Goal: Task Accomplishment & Management: Complete application form

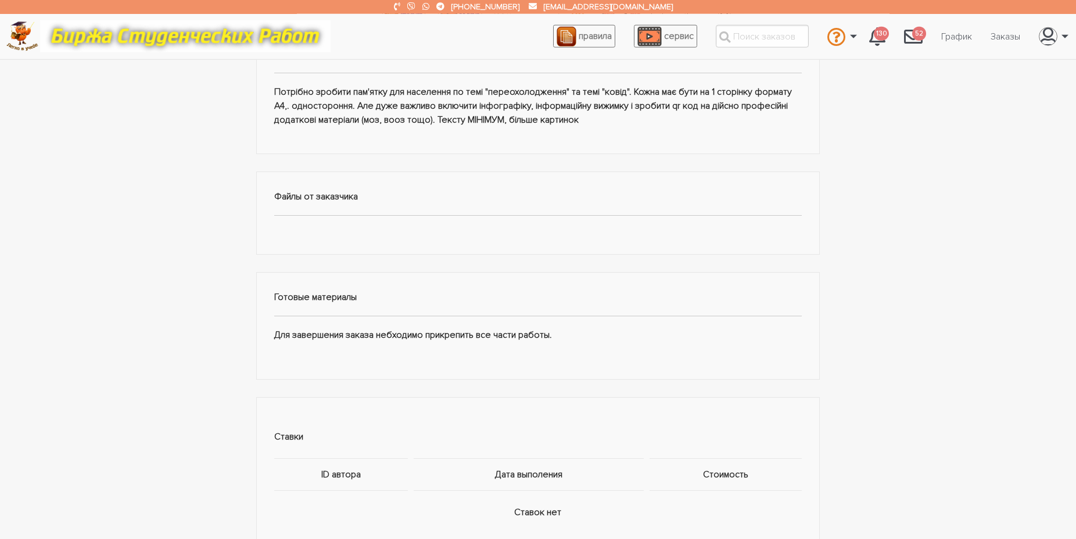
scroll to position [356, 0]
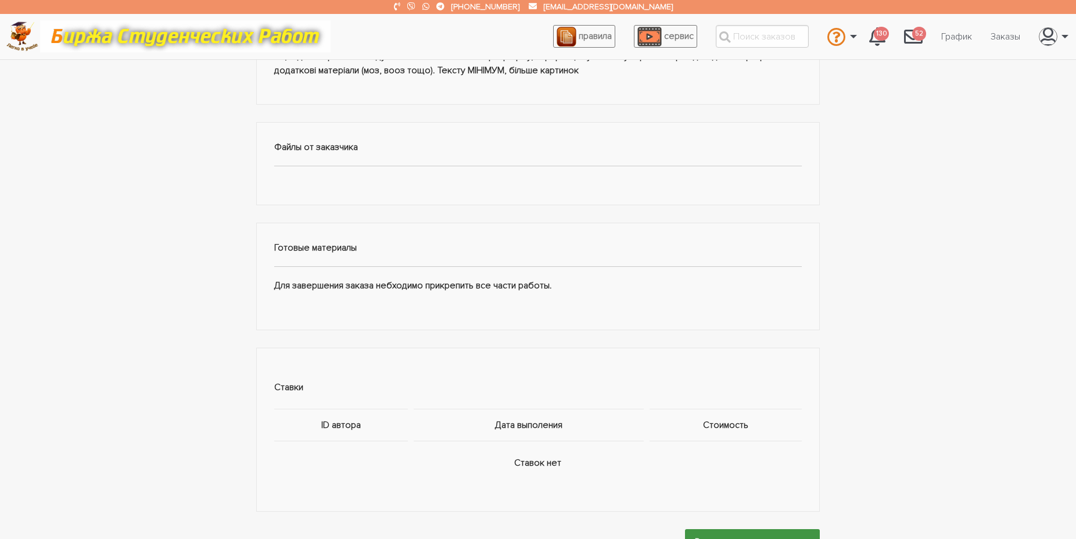
click at [738, 529] on input "Разместить заявку на заказ" at bounding box center [752, 542] width 135 height 26
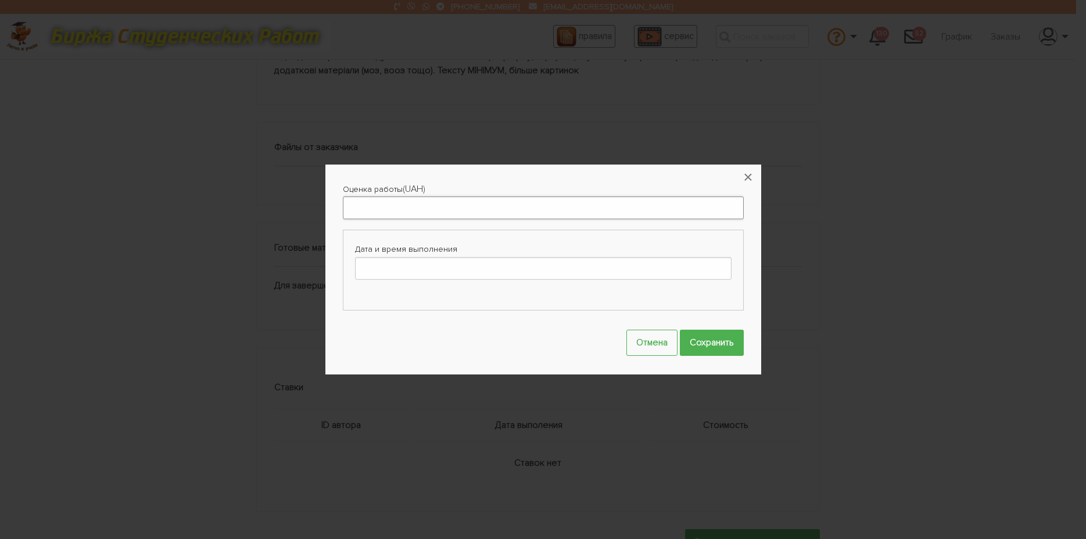
click at [417, 207] on input "Оценка работы" at bounding box center [543, 207] width 401 height 23
type input "300"
click at [748, 177] on button "×" at bounding box center [749, 177] width 26 height 26
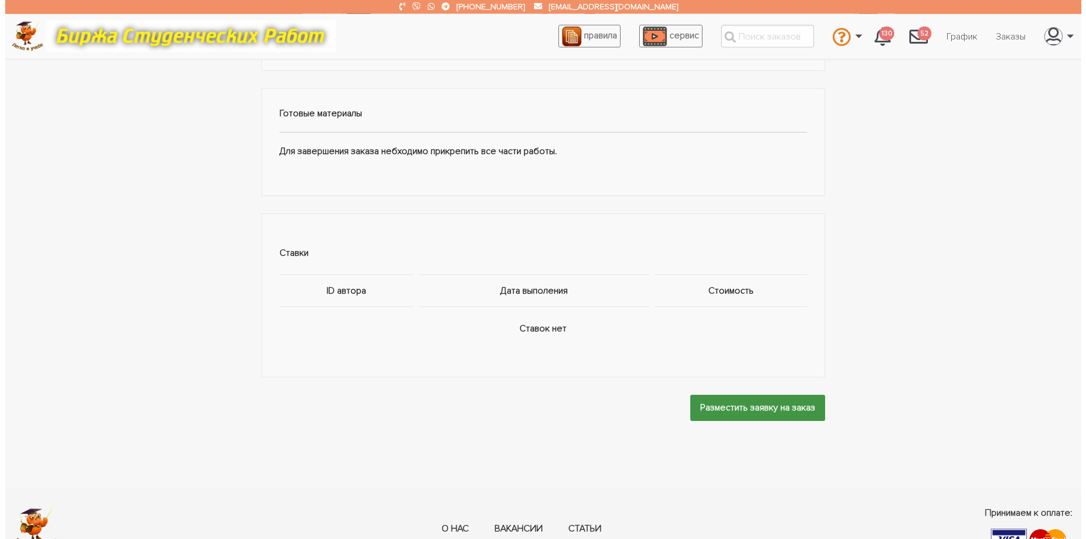
scroll to position [533, 0]
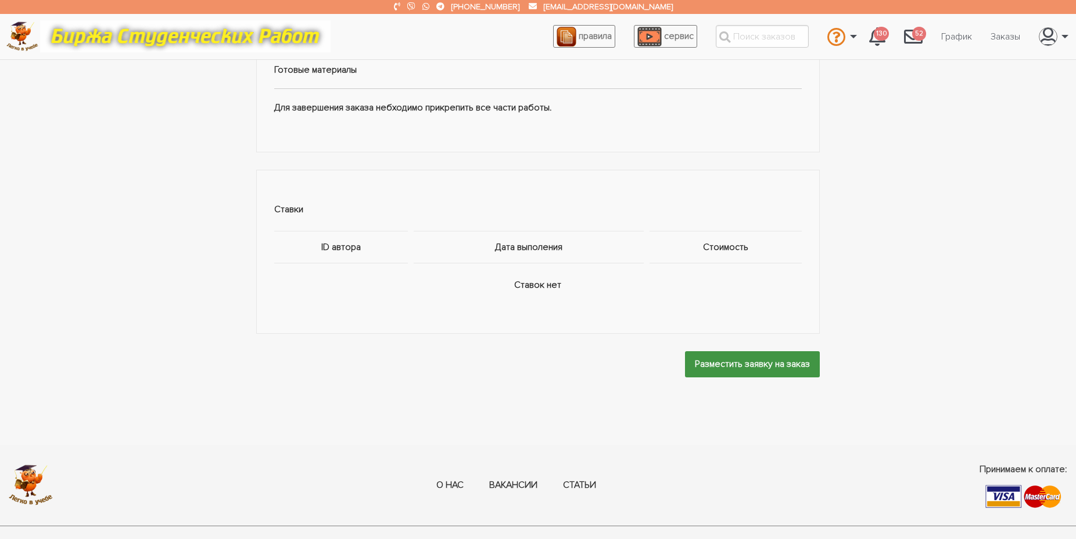
click at [737, 351] on input "Разместить заявку на заказ" at bounding box center [752, 364] width 135 height 26
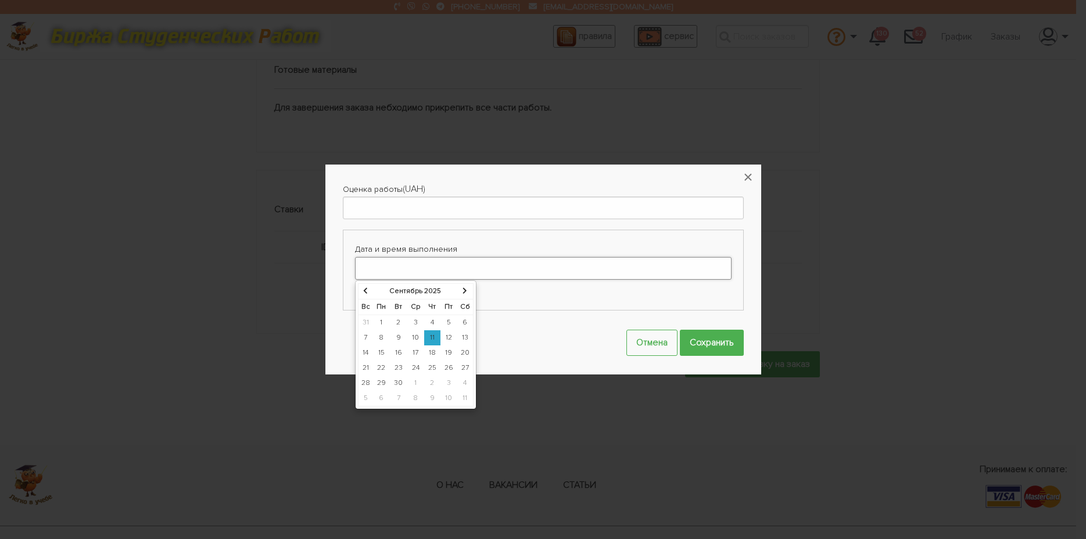
click at [601, 267] on input "Дата и время выполнения" at bounding box center [543, 268] width 377 height 23
click at [466, 352] on td "20" at bounding box center [465, 352] width 16 height 15
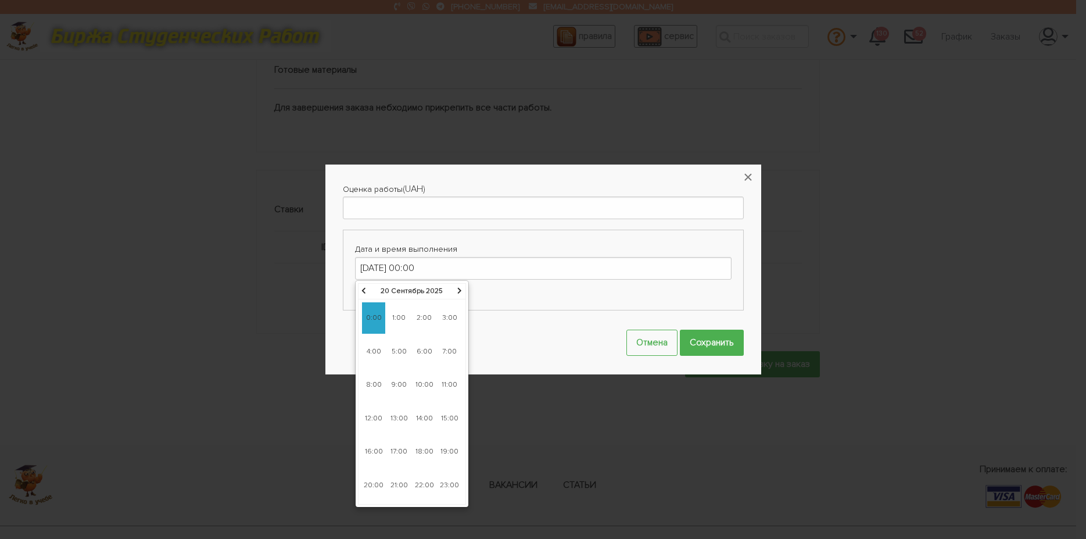
click at [402, 385] on span "9:00" at bounding box center [399, 384] width 23 height 31
type input "20-09-2025 09:00"
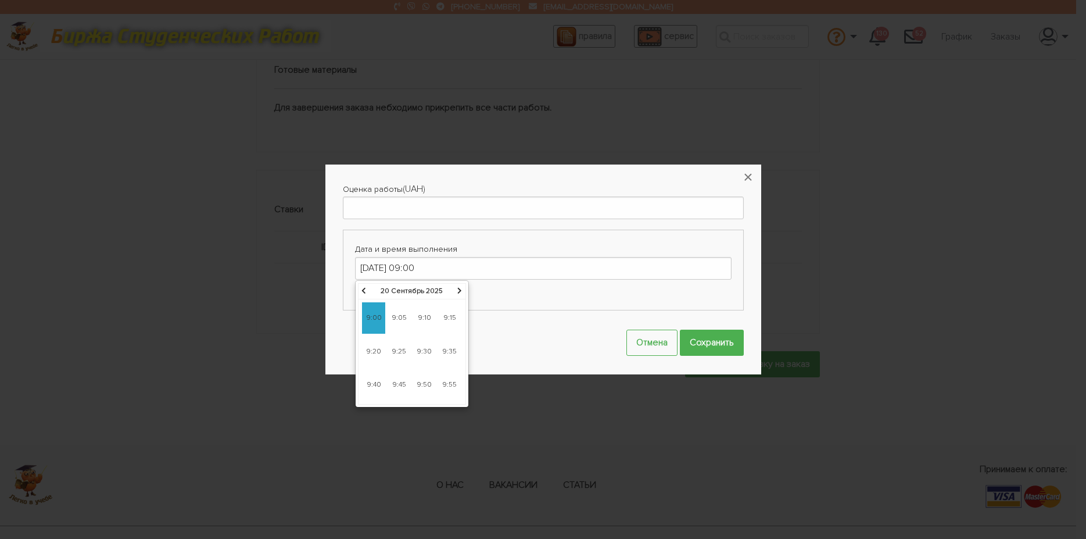
click at [372, 321] on span "9:00" at bounding box center [373, 317] width 23 height 31
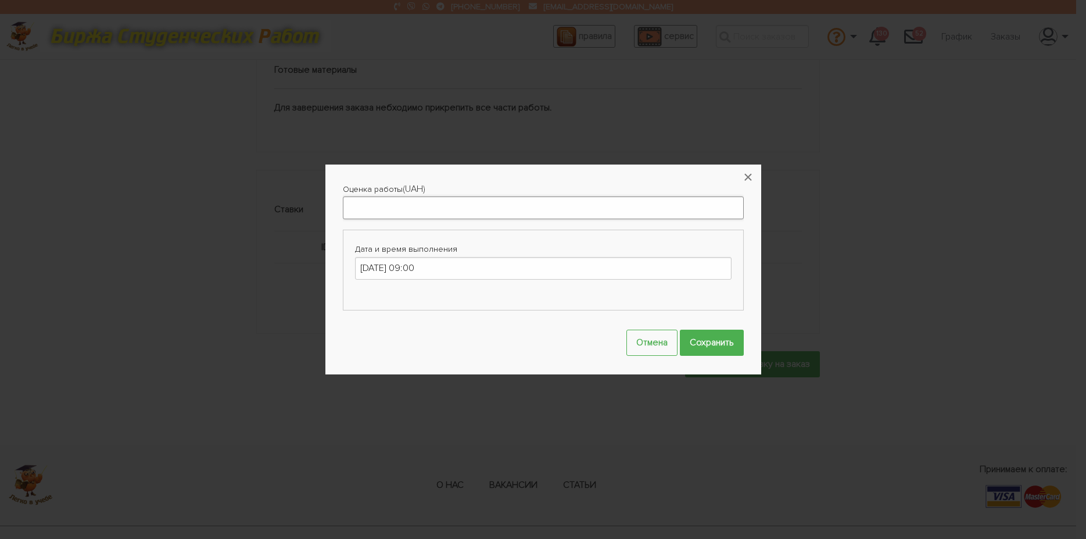
click at [373, 209] on input "Оценка работы" at bounding box center [543, 207] width 401 height 23
type input "300"
click at [695, 341] on input "Сохранить" at bounding box center [712, 343] width 64 height 26
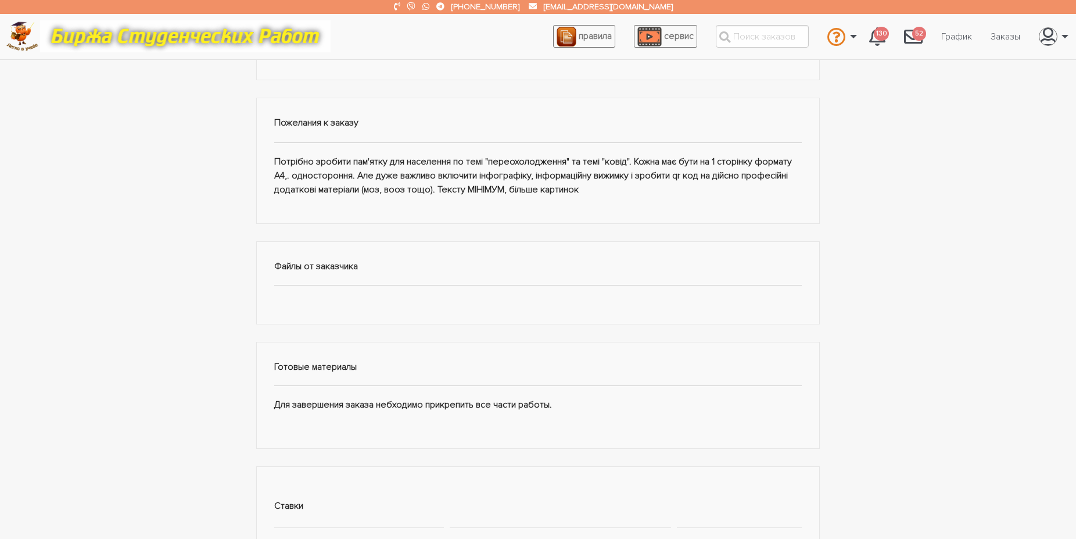
scroll to position [0, 0]
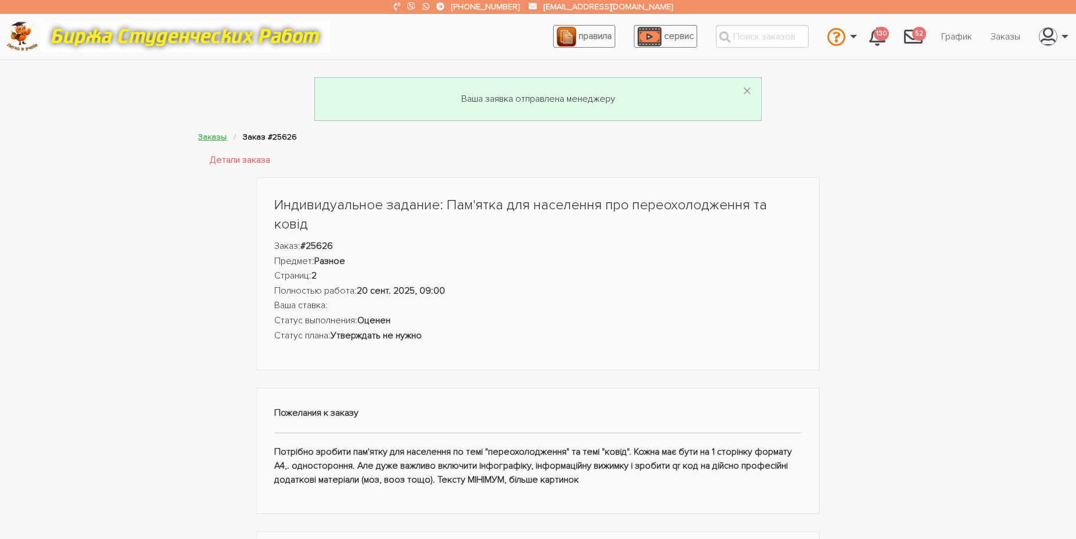
click at [213, 137] on link "Заказы" at bounding box center [212, 137] width 28 height 10
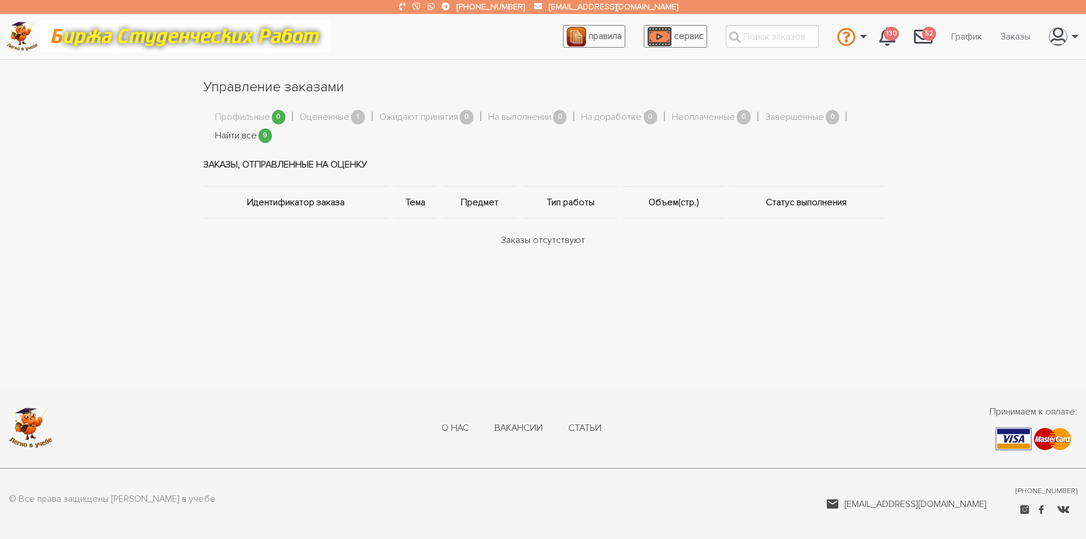
click at [233, 135] on link "Найти все" at bounding box center [236, 135] width 42 height 15
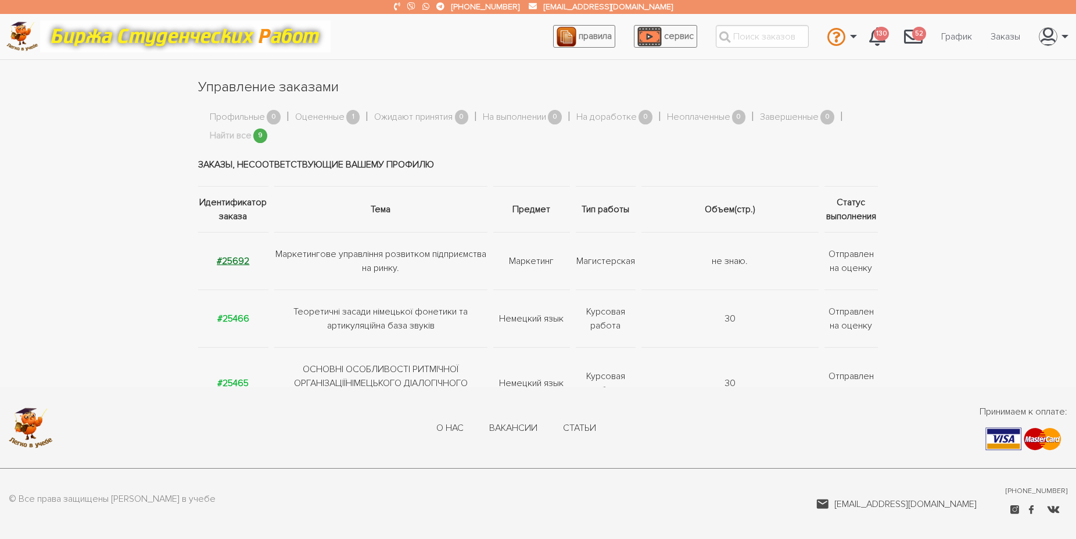
click at [231, 260] on strong "#25692" at bounding box center [233, 261] width 33 height 12
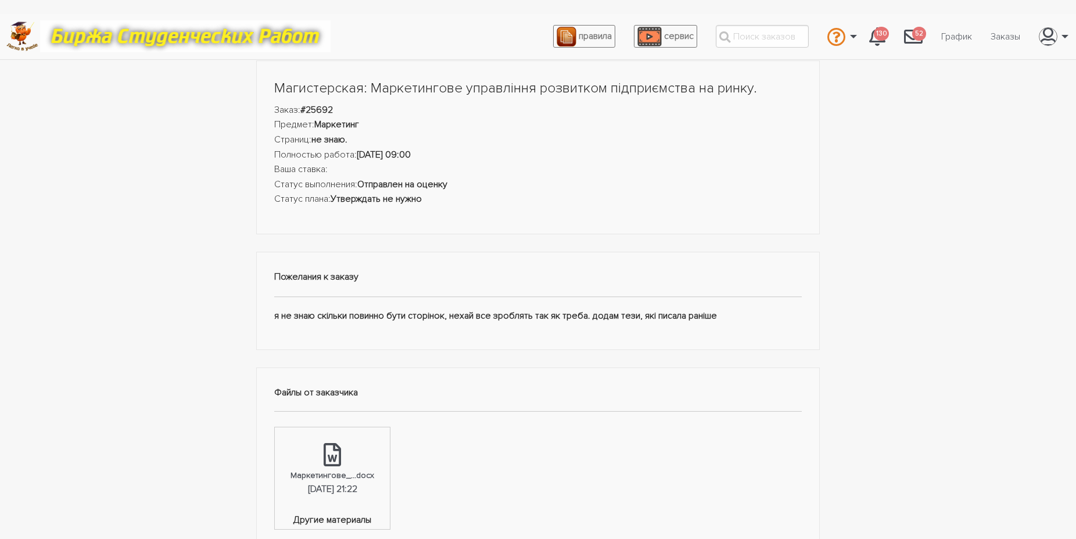
scroll to position [119, 0]
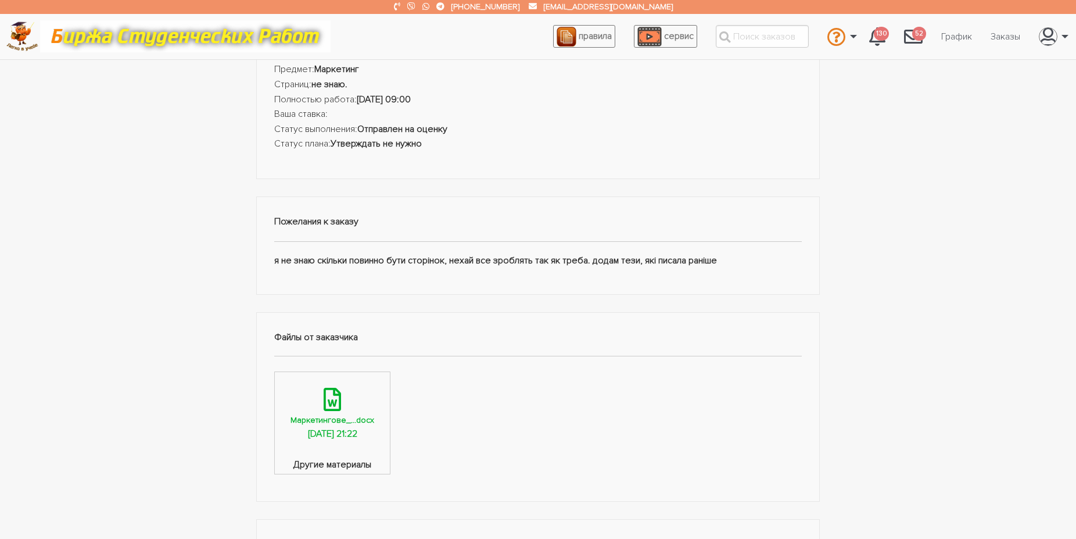
click at [335, 406] on icon at bounding box center [332, 399] width 17 height 23
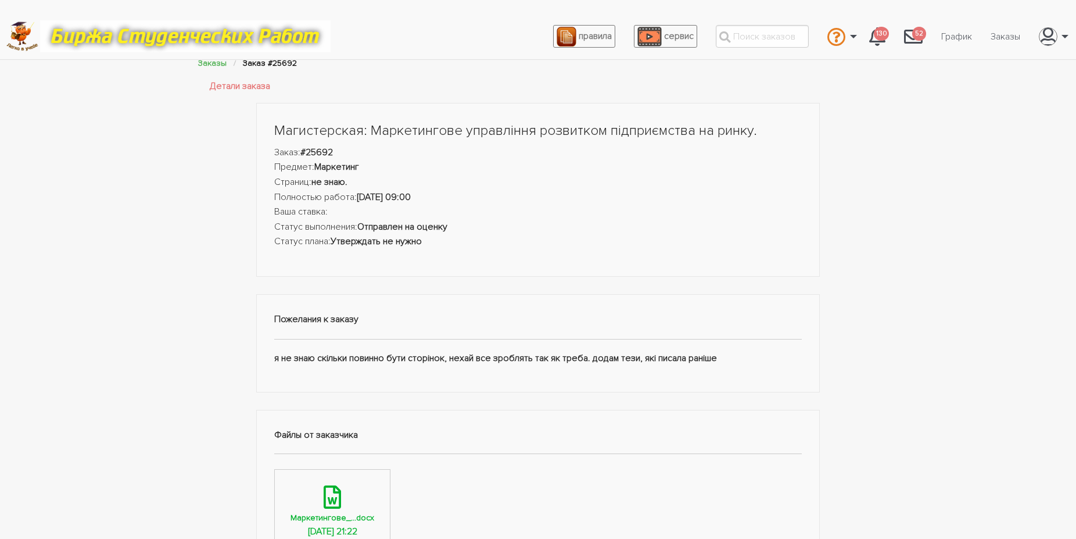
scroll to position [0, 0]
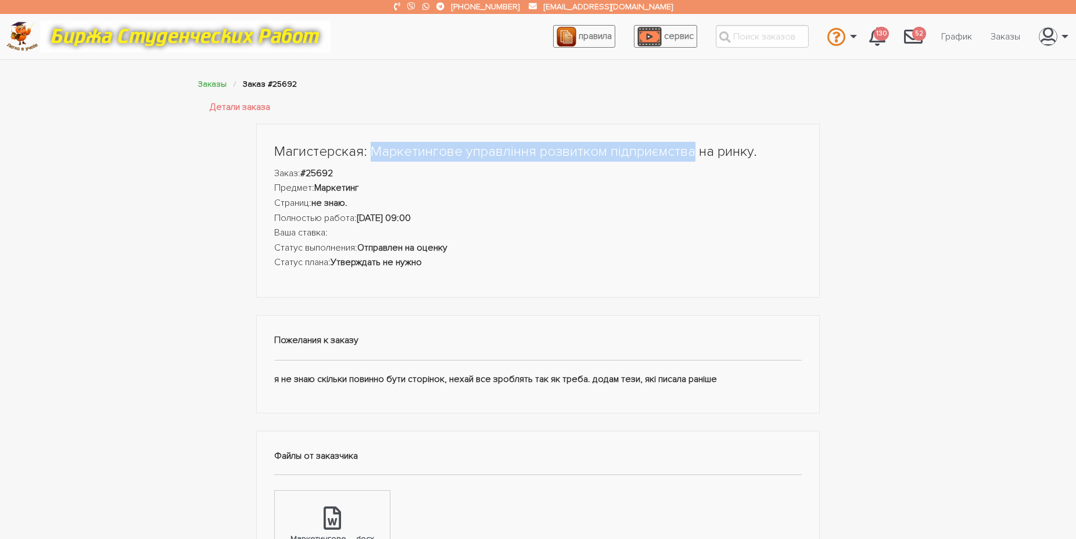
drag, startPoint x: 371, startPoint y: 149, endPoint x: 690, endPoint y: 145, distance: 319.1
click at [690, 145] on h1 "Магистерская: Маркетингове управління розвитком підприємства на ринку." at bounding box center [538, 152] width 528 height 20
copy h1 "Маркетингове управління розвитком підприємства"
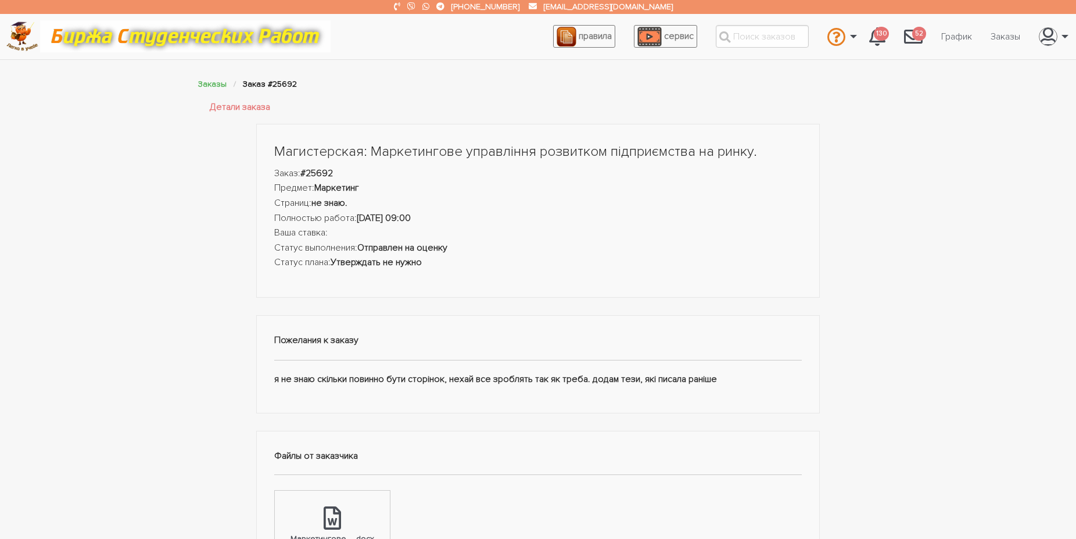
click at [409, 303] on div "Магистерская: Маркетингове управління розвитком підприємства на ринку. Заказ: #…" at bounding box center [538, 443] width 581 height 639
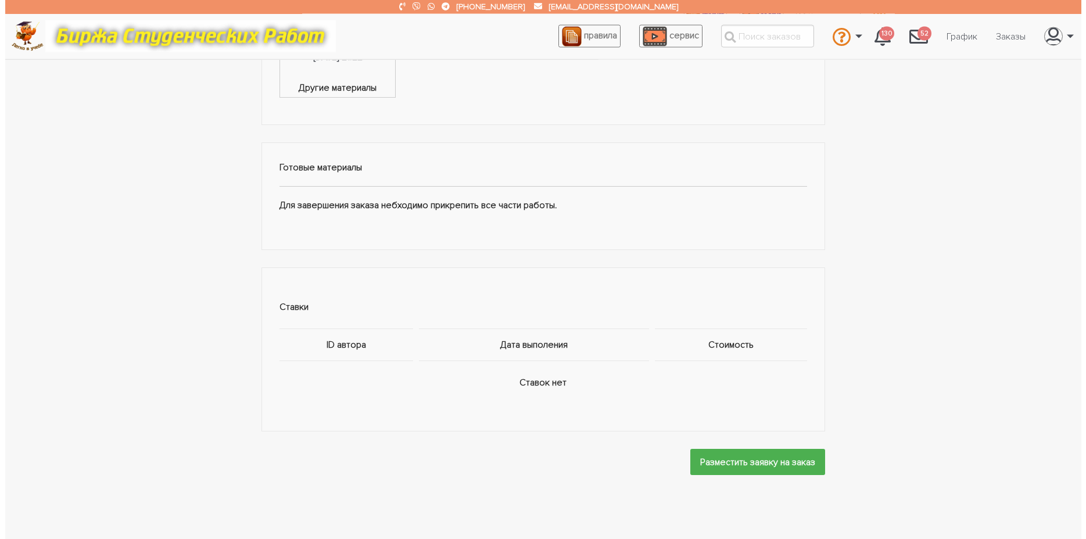
scroll to position [533, 0]
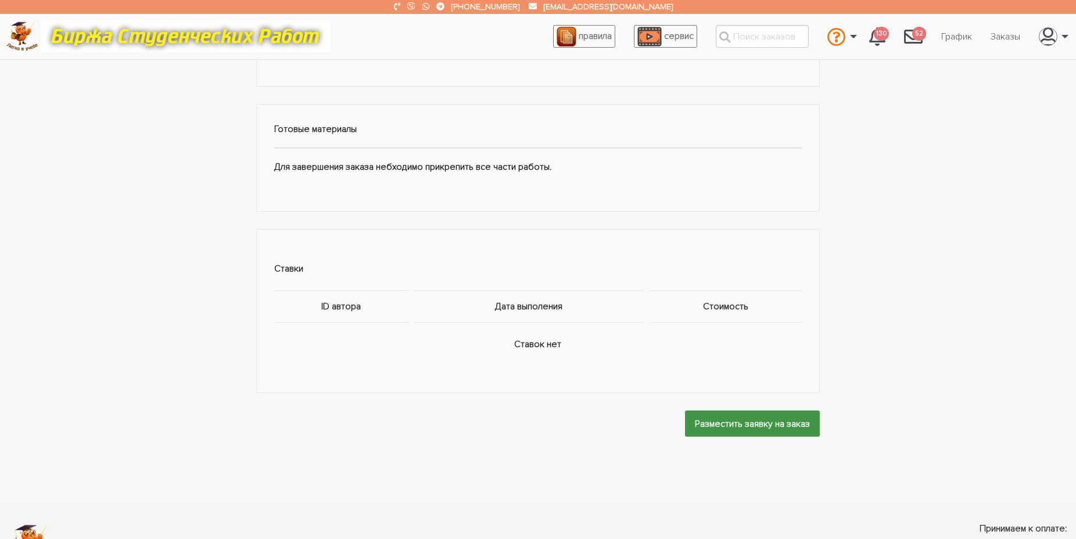
click at [726, 413] on input "Разместить заявку на заказ" at bounding box center [752, 423] width 135 height 26
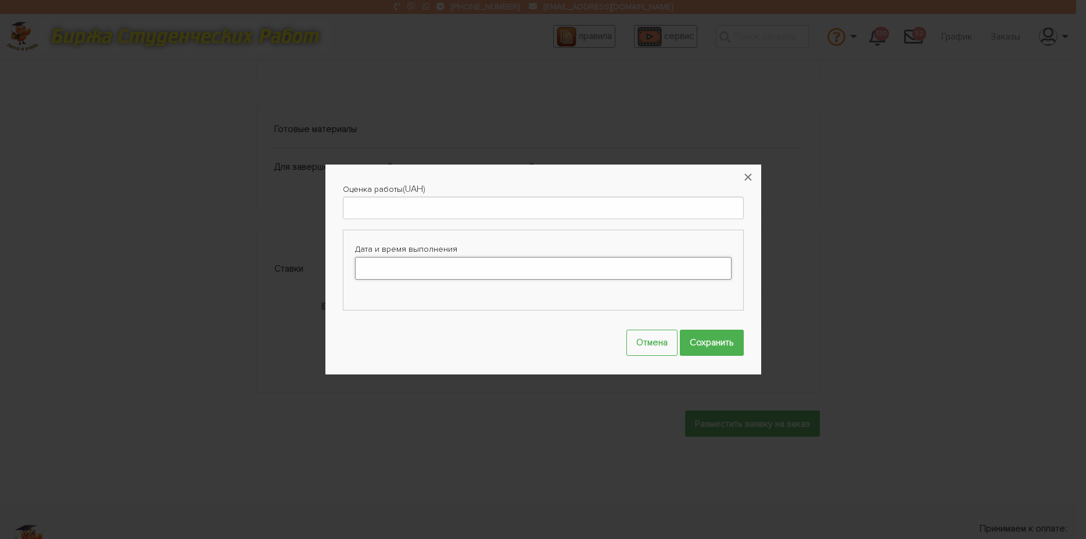
click at [401, 263] on input "Дата и время выполнения" at bounding box center [543, 268] width 377 height 23
click at [463, 292] on icon at bounding box center [465, 290] width 5 height 7
click at [450, 335] on td "10" at bounding box center [449, 337] width 16 height 15
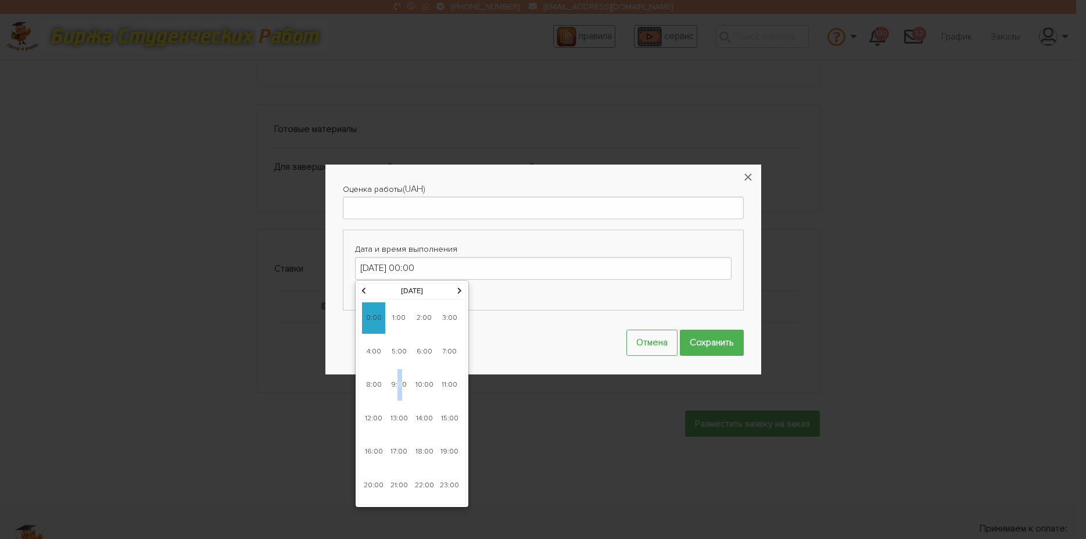
click at [399, 385] on span "9:00" at bounding box center [399, 384] width 23 height 31
type input "[DATE] 09:00"
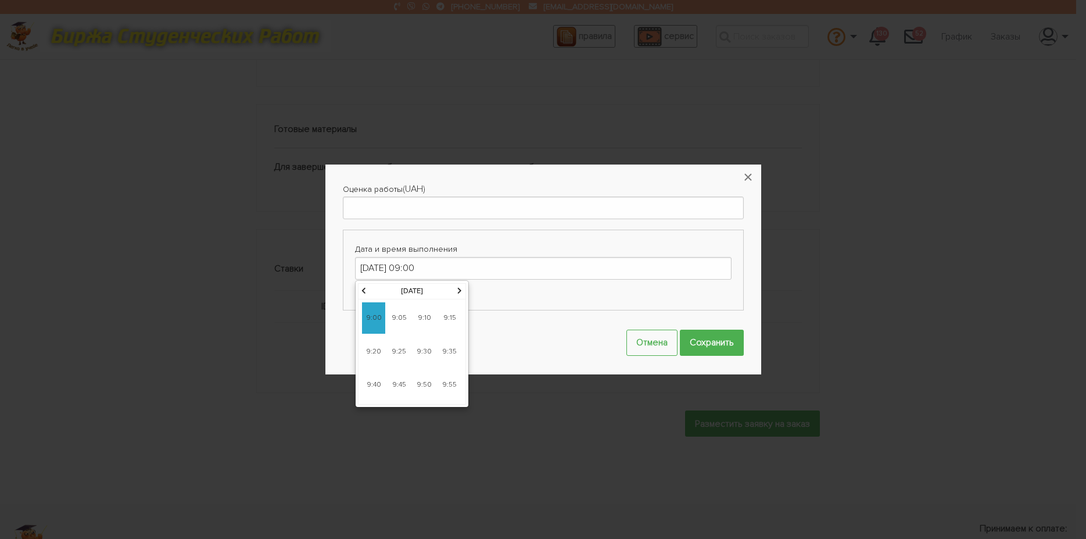
click at [368, 314] on span "9:00" at bounding box center [373, 317] width 23 height 31
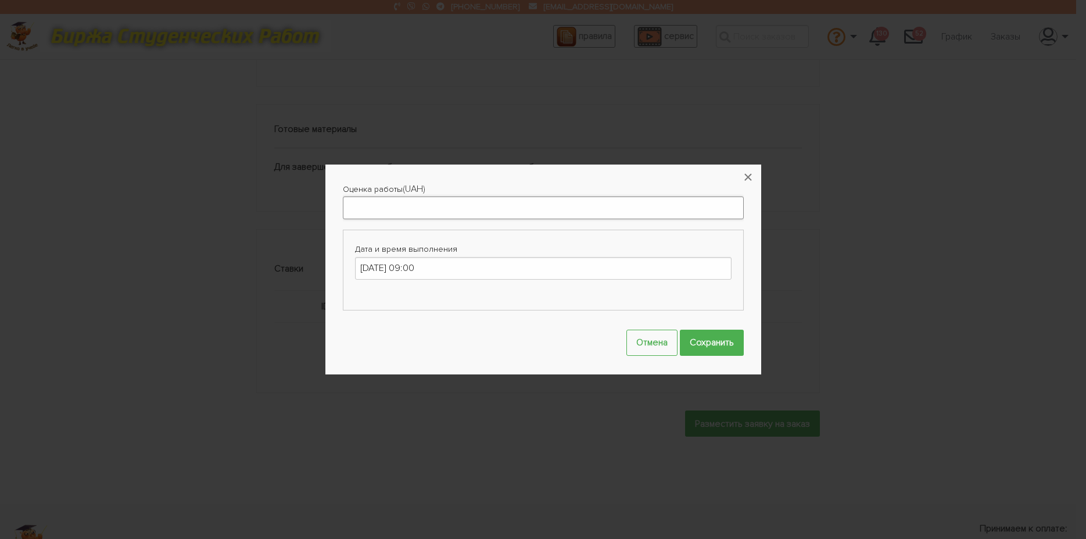
click at [364, 217] on input "Оценка работы" at bounding box center [543, 207] width 401 height 23
type input "1650"
click at [699, 344] on input "Сохранить" at bounding box center [712, 343] width 64 height 26
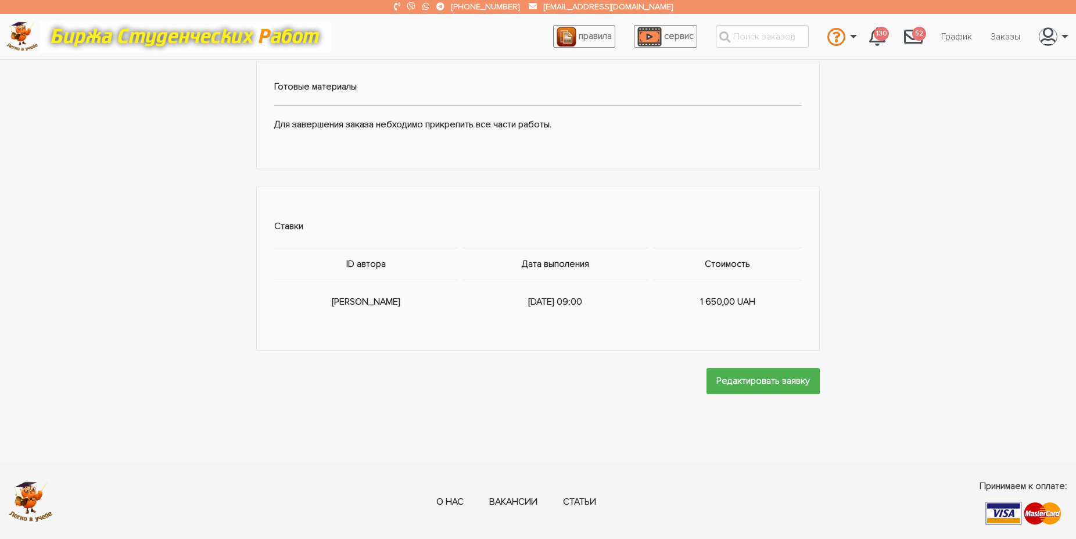
scroll to position [646, 0]
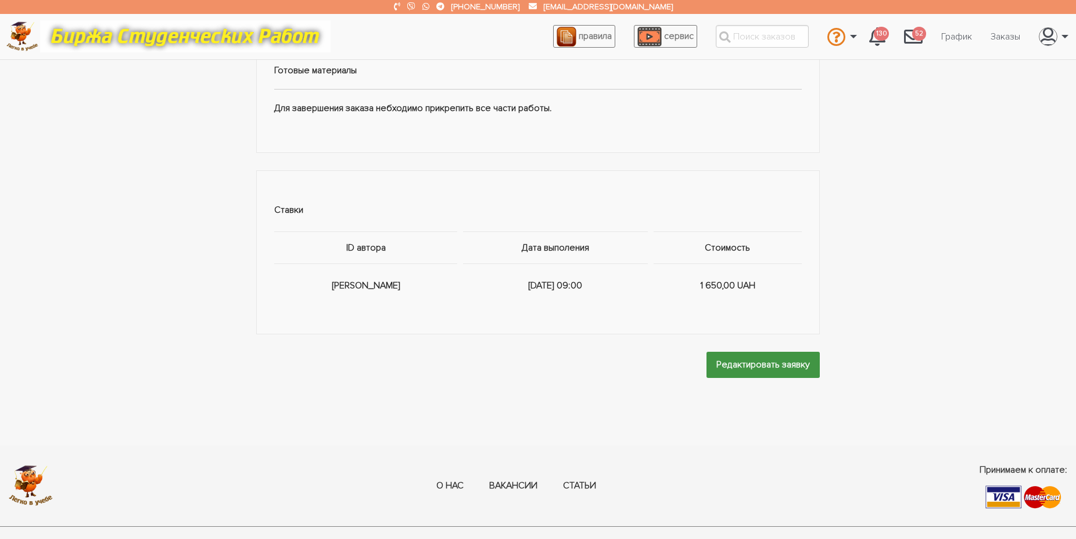
click at [733, 363] on input "Редактировать заявку" at bounding box center [763, 365] width 113 height 26
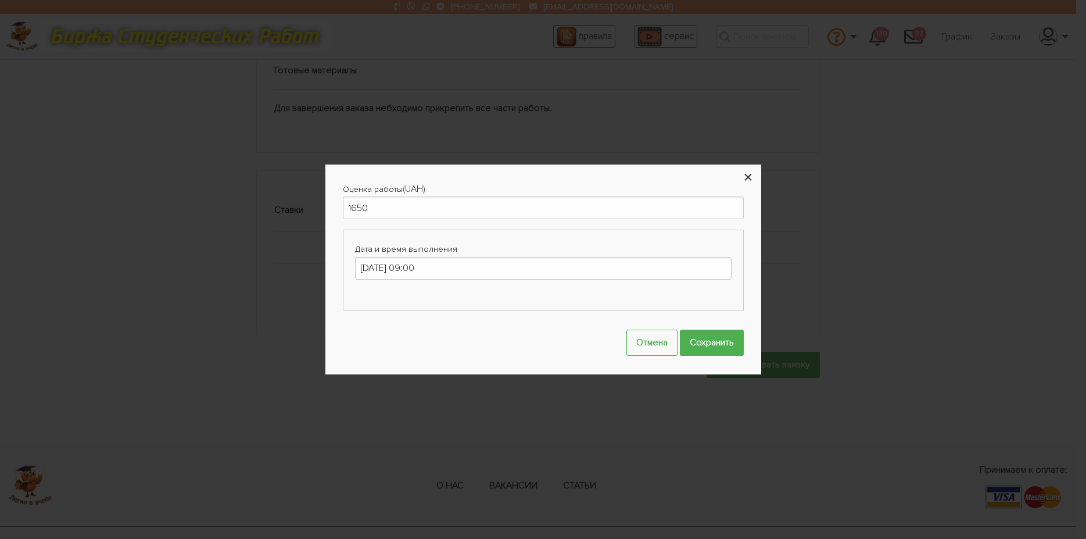
click at [747, 174] on button "×" at bounding box center [749, 177] width 26 height 26
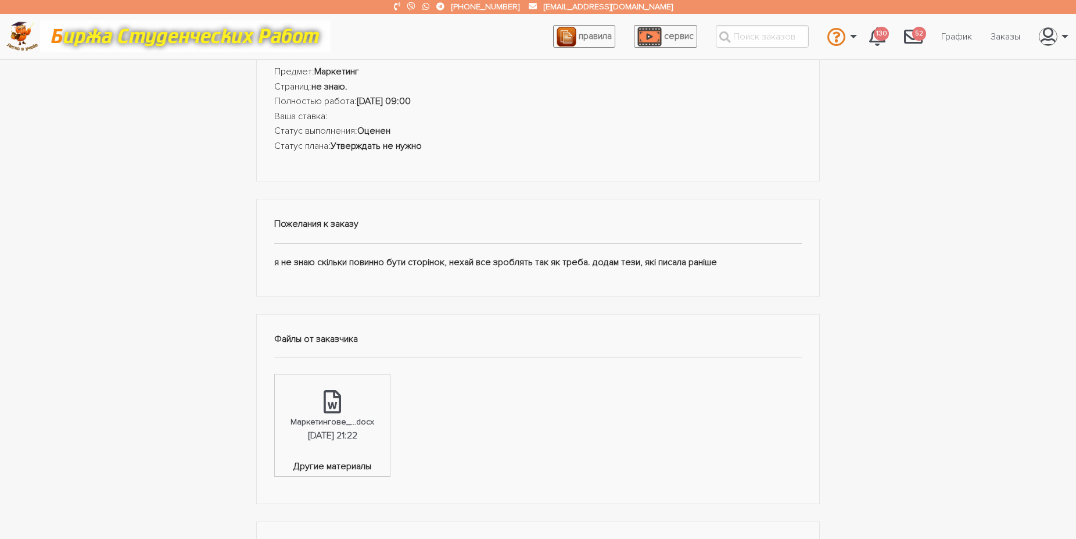
scroll to position [0, 0]
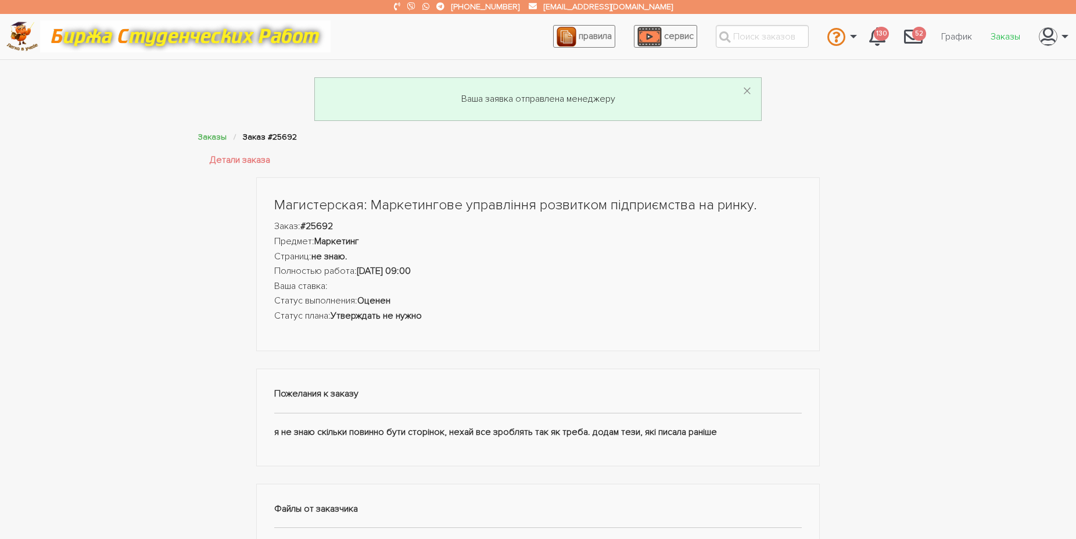
click at [1005, 35] on link "Заказы" at bounding box center [1006, 37] width 48 height 22
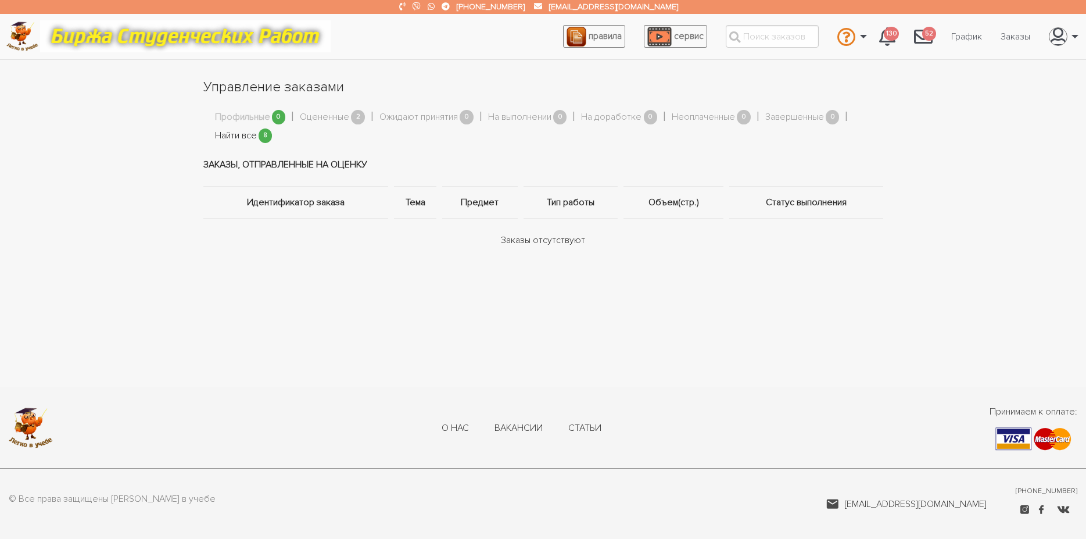
click at [224, 134] on link "Найти все" at bounding box center [236, 135] width 42 height 15
